Goal: Task Accomplishment & Management: Complete application form

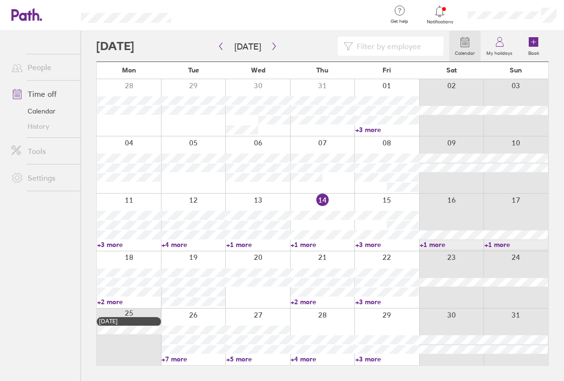
drag, startPoint x: 387, startPoint y: 256, endPoint x: 386, endPoint y: 261, distance: 5.3
click at [386, 256] on div at bounding box center [387, 279] width 65 height 57
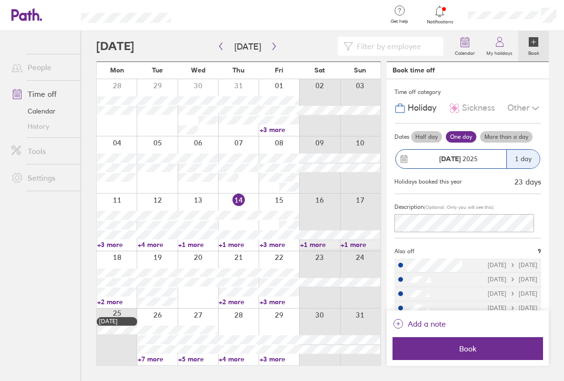
click at [429, 137] on label "Half day" at bounding box center [426, 136] width 31 height 11
click at [0, 0] on input "Half day" at bounding box center [0, 0] width 0 height 0
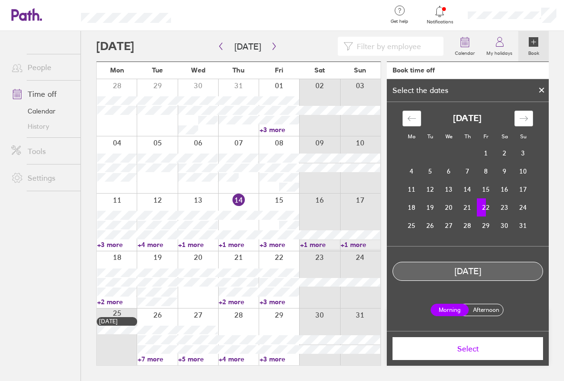
click at [490, 207] on td "22" at bounding box center [486, 207] width 19 height 18
click at [485, 309] on label "Afternoon" at bounding box center [486, 309] width 38 height 11
click at [0, 0] on input "Afternoon" at bounding box center [0, 0] width 0 height 0
click at [489, 344] on span "Select" at bounding box center [467, 348] width 137 height 9
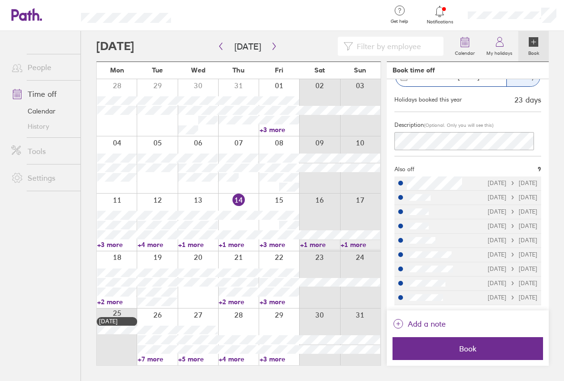
scroll to position [82, 0]
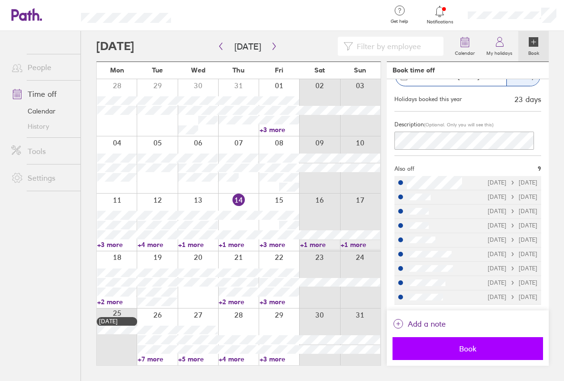
click at [458, 354] on button "Book" at bounding box center [468, 348] width 151 height 23
